Goal: Check status

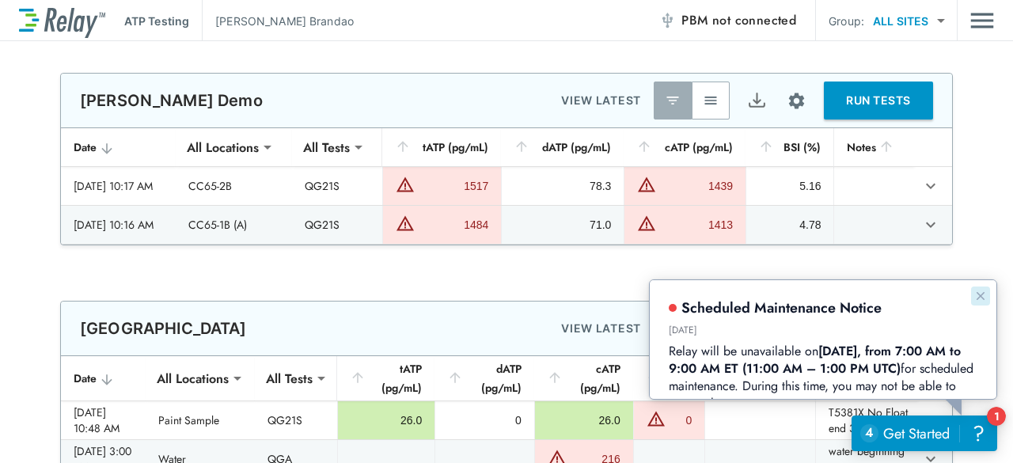
click at [981, 293] on icon "Dismiss announcement" at bounding box center [980, 295] width 13 height 13
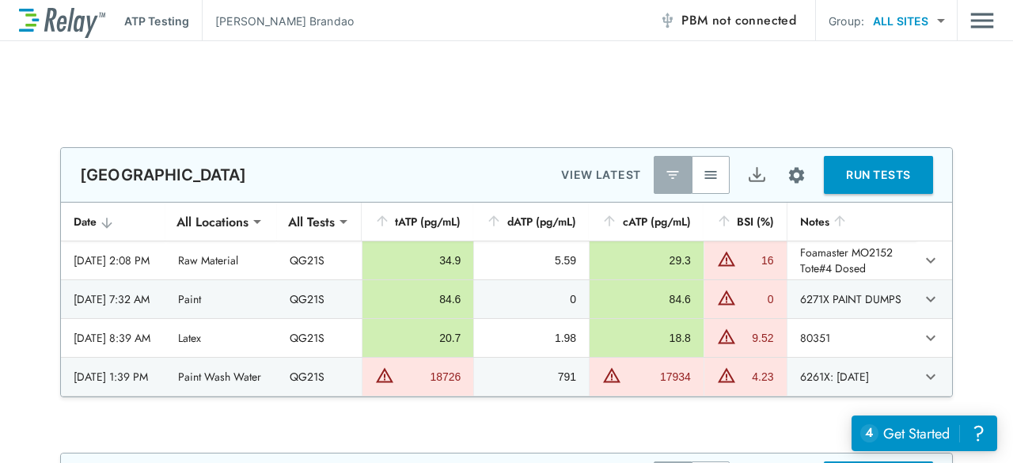
scroll to position [1267, 0]
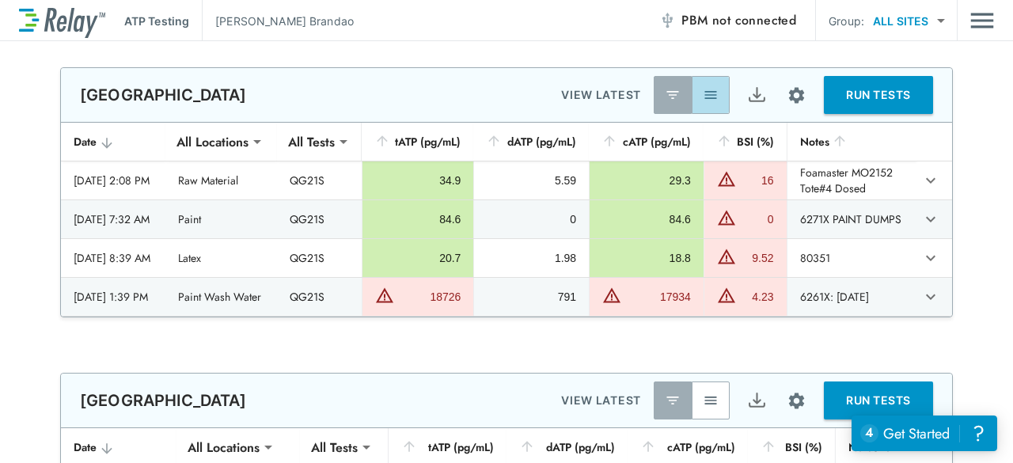
click at [703, 93] on img "button" at bounding box center [711, 95] width 16 height 16
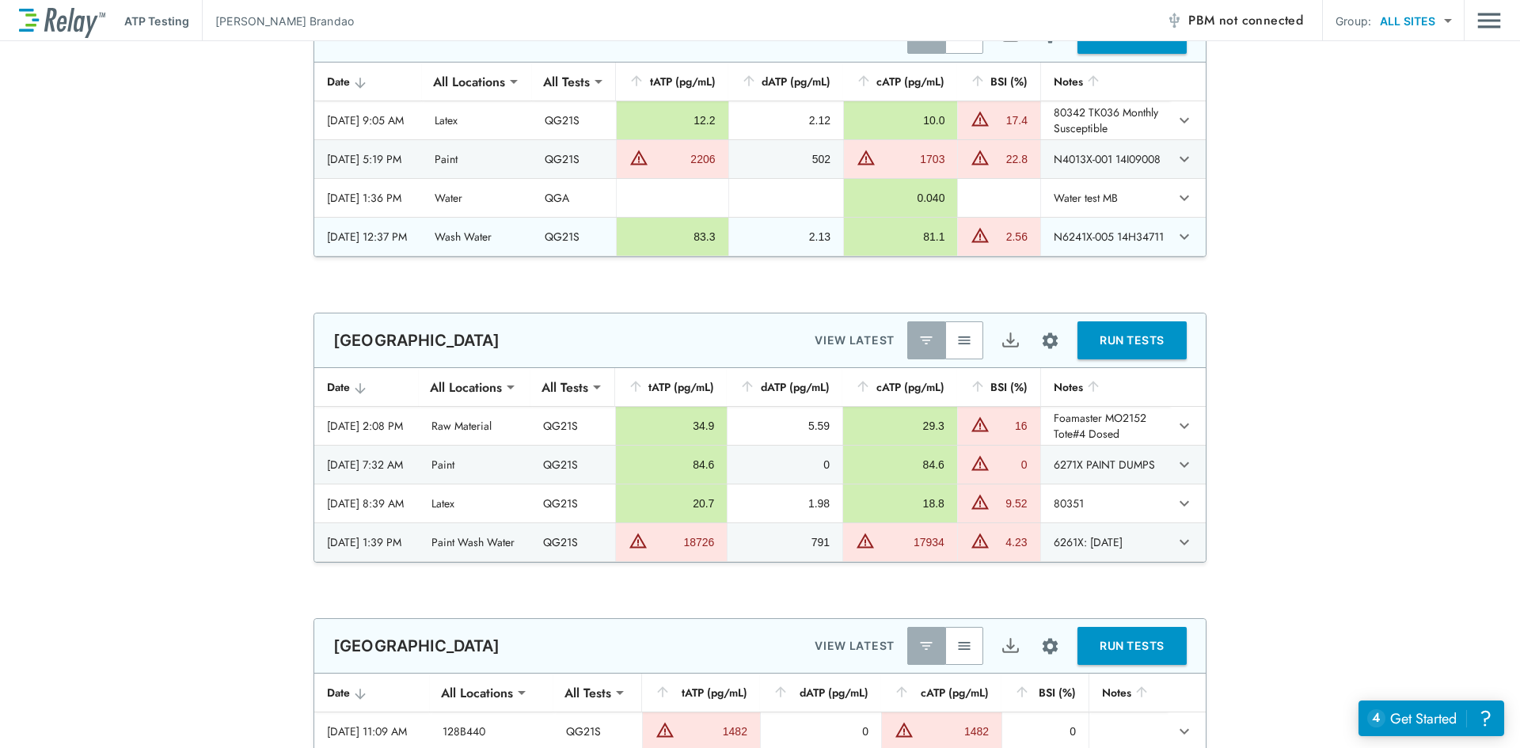
scroll to position [1194, 0]
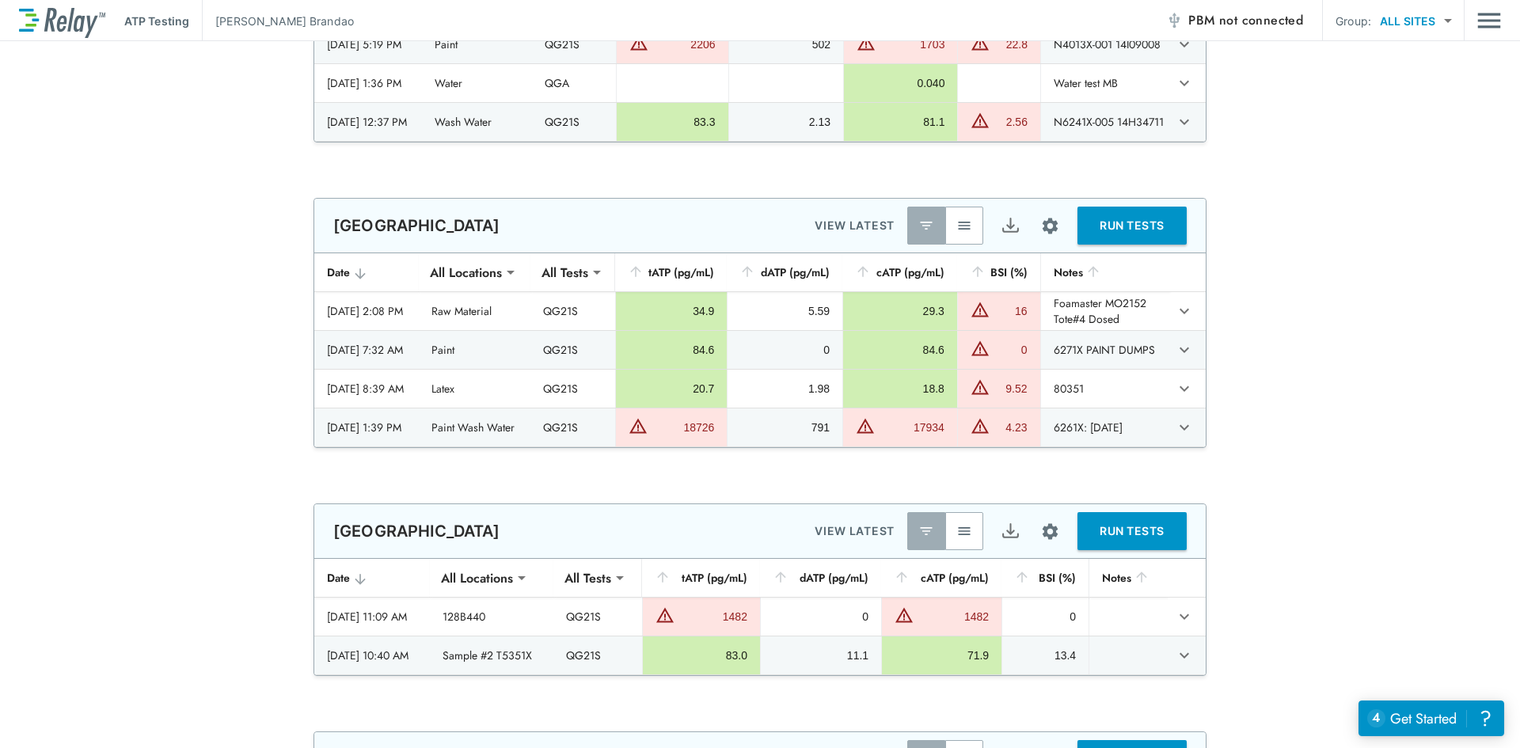
click at [949, 222] on button "button" at bounding box center [964, 226] width 38 height 38
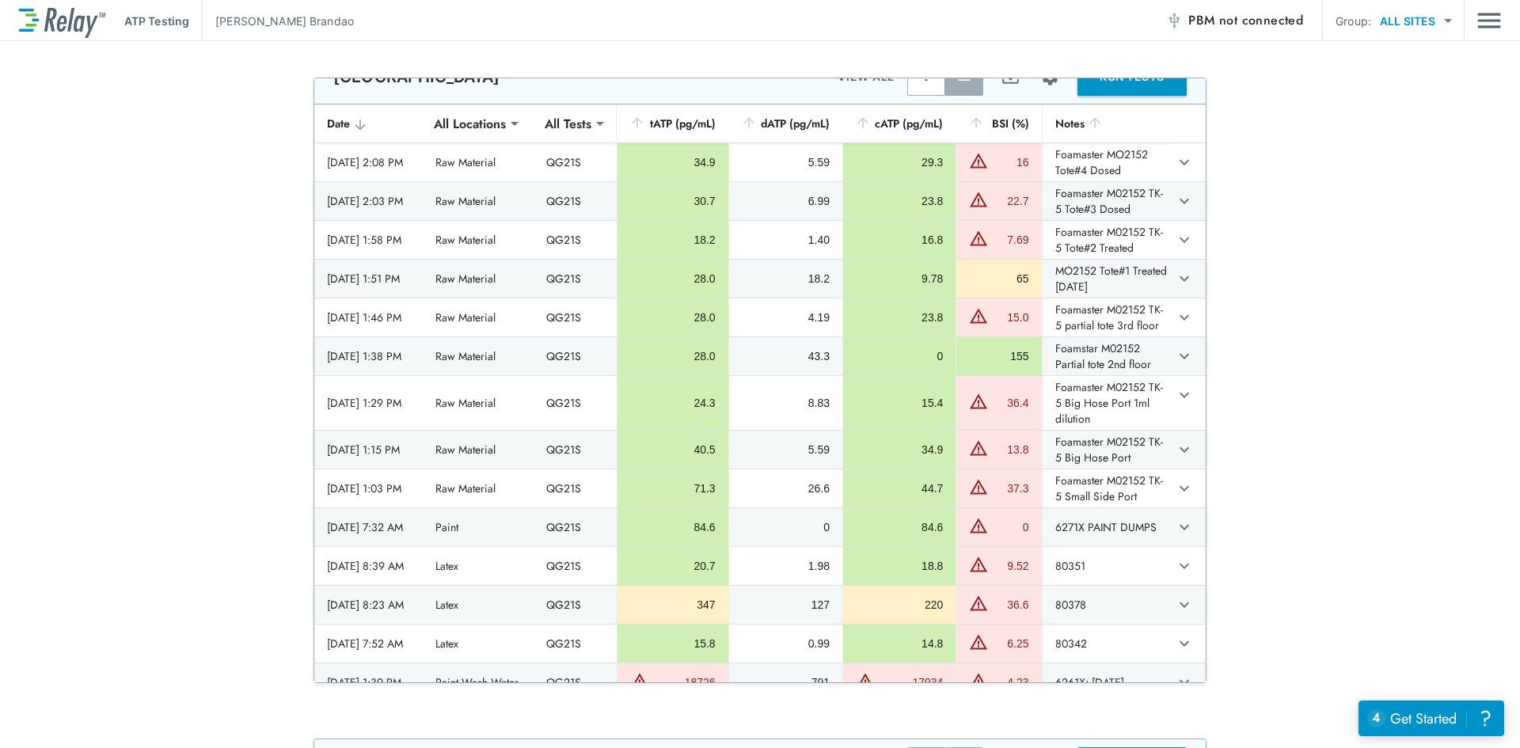
scroll to position [0, 0]
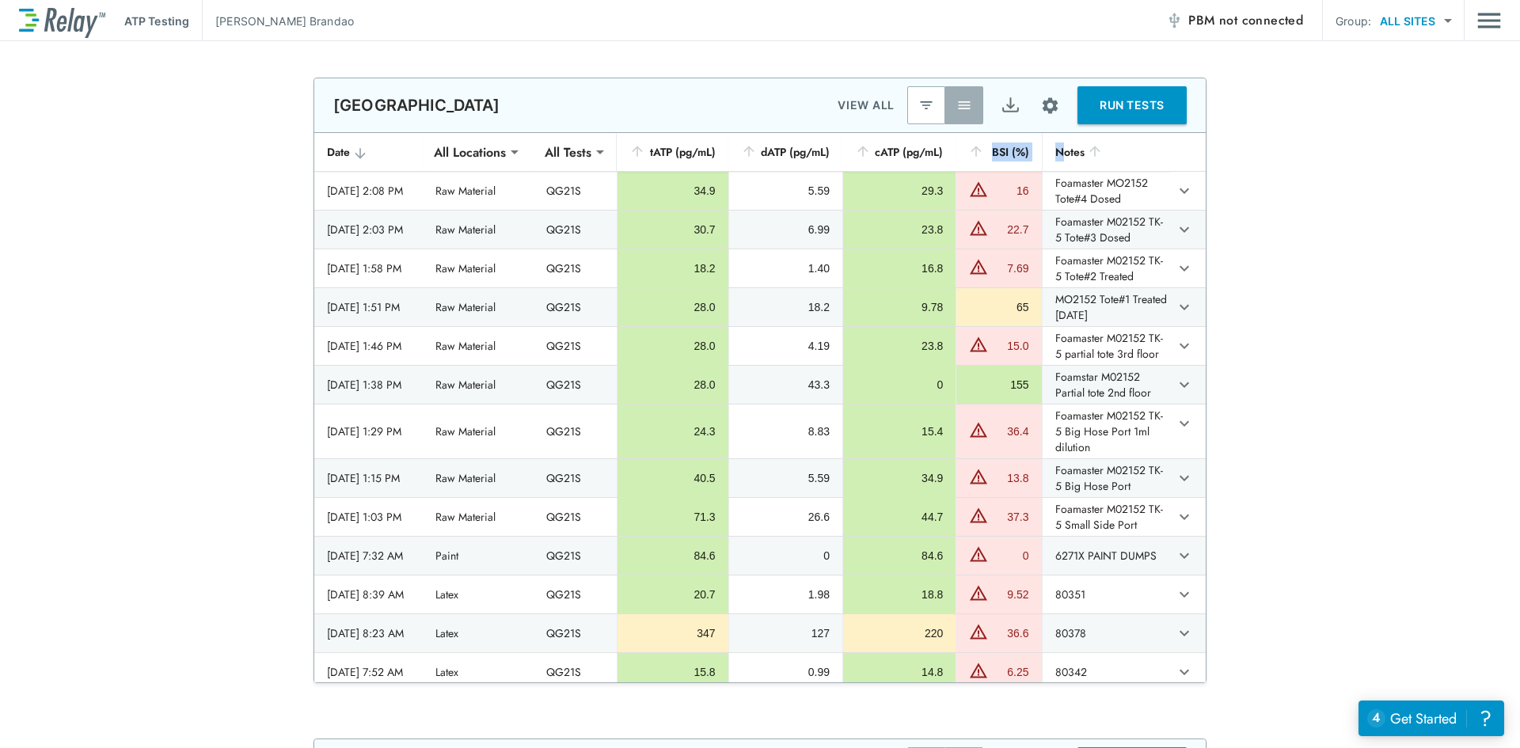
drag, startPoint x: 1059, startPoint y: 152, endPoint x: 971, endPoint y: 156, distance: 88.0
click at [971, 156] on tr "**********" at bounding box center [759, 152] width 891 height 39
drag, startPoint x: 1123, startPoint y: 166, endPoint x: 973, endPoint y: 175, distance: 149.9
click at [973, 172] on tr "**********" at bounding box center [759, 152] width 891 height 39
click at [1013, 172] on th "Notes" at bounding box center [1106, 152] width 129 height 39
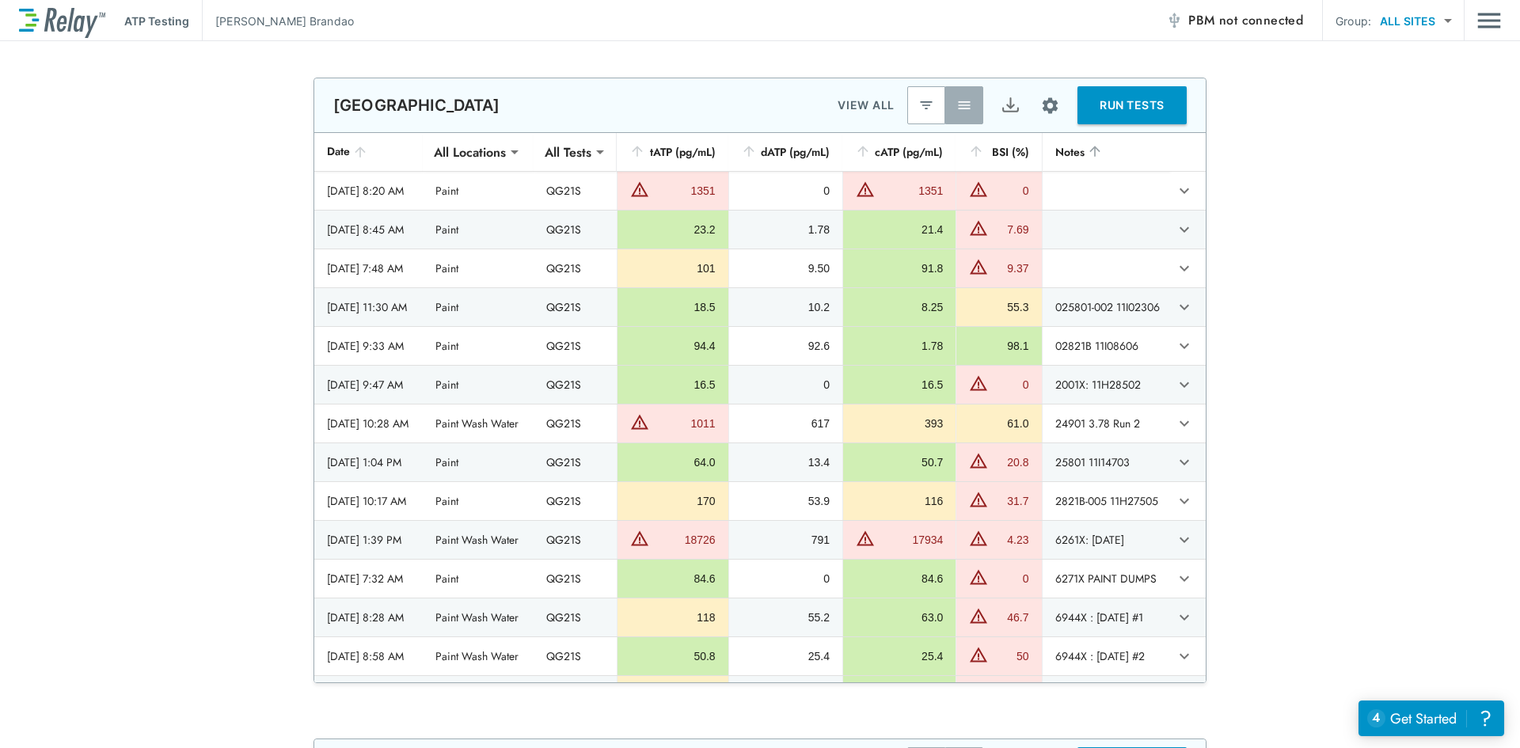
click at [1013, 172] on th "sticky table" at bounding box center [1188, 152] width 36 height 39
click at [1013, 159] on icon "sticky table" at bounding box center [1095, 151] width 16 height 16
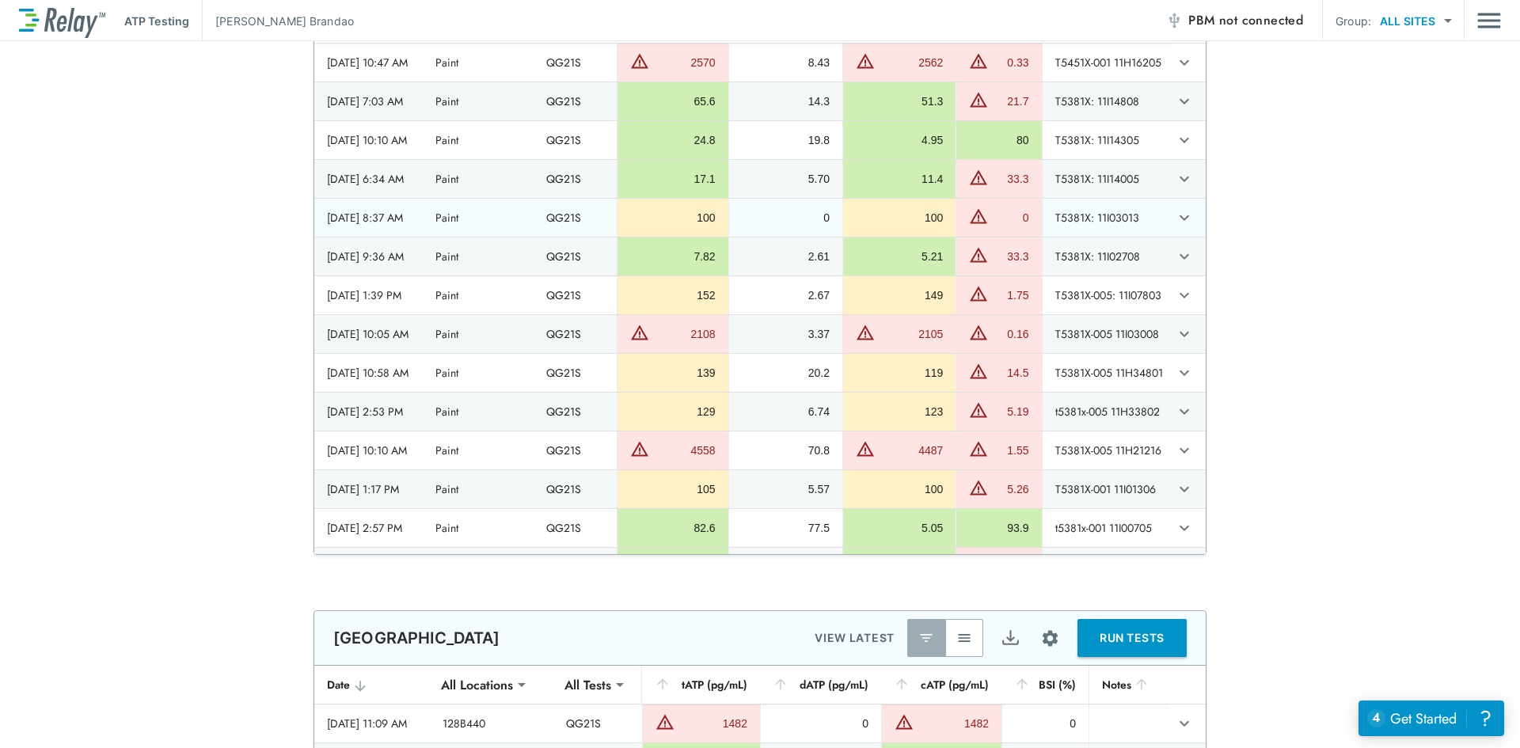
scroll to position [1314, 0]
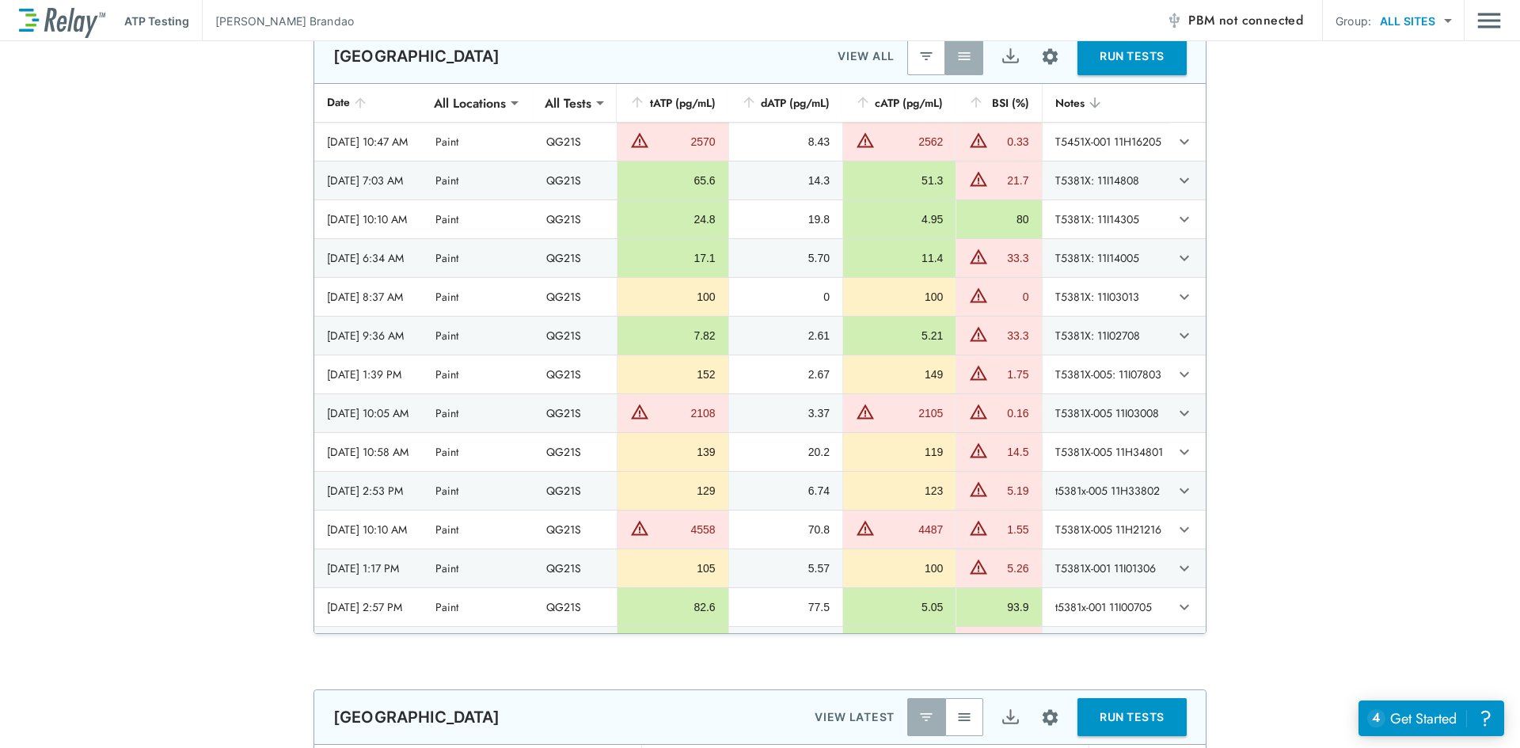
click at [352, 102] on icon "sticky table" at bounding box center [360, 103] width 16 height 16
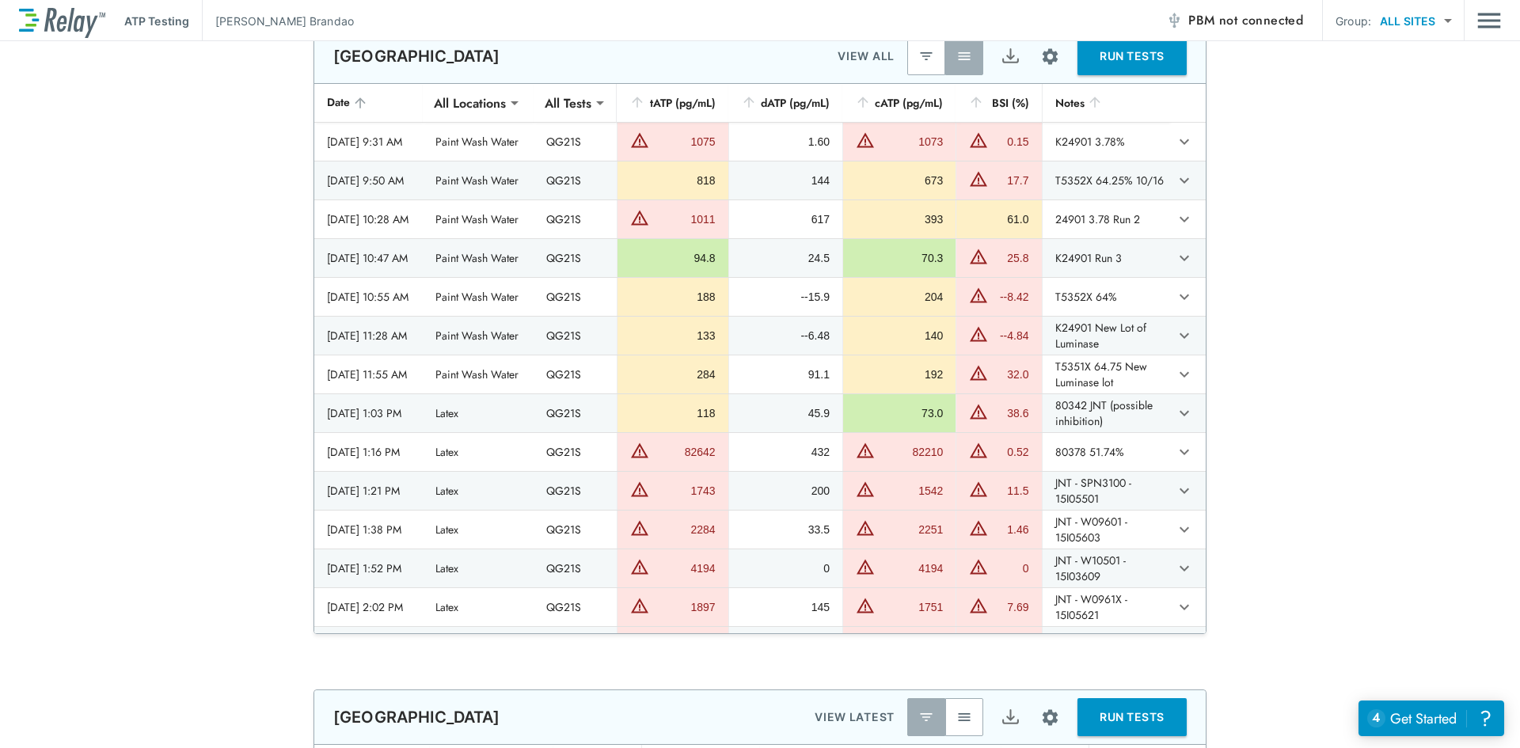
click at [352, 102] on icon "sticky table" at bounding box center [360, 103] width 16 height 16
